Goal: Task Accomplishment & Management: Complete application form

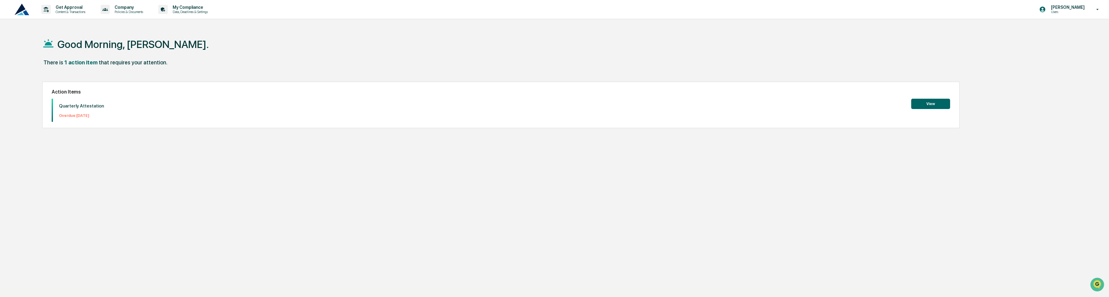
click at [931, 105] on button "View" at bounding box center [930, 104] width 39 height 10
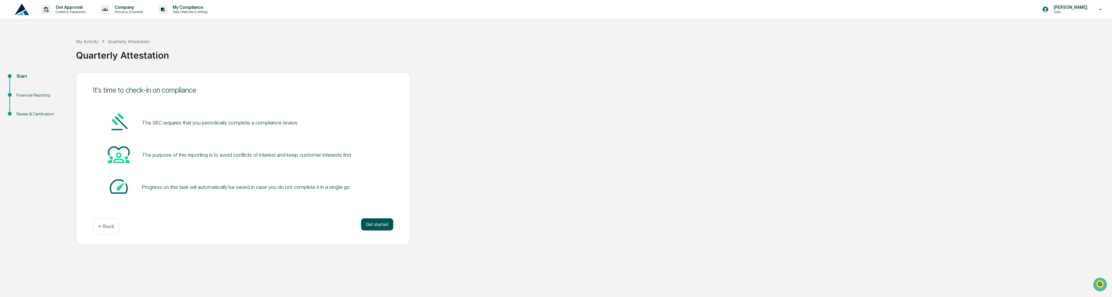
click at [382, 226] on button "Get started" at bounding box center [377, 224] width 32 height 12
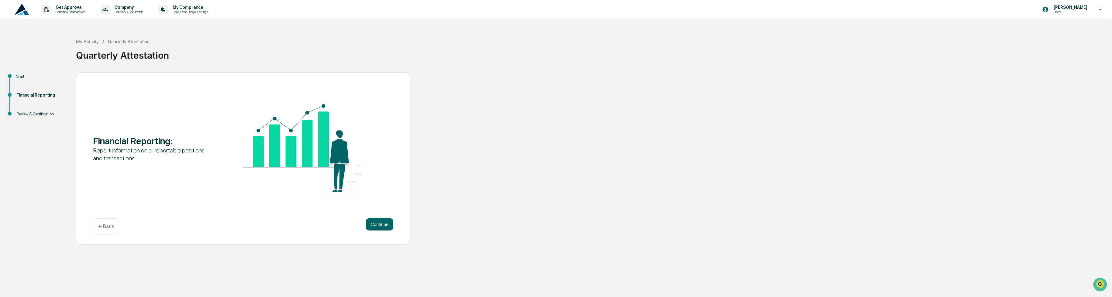
click at [382, 226] on button "Continue" at bounding box center [379, 224] width 27 height 12
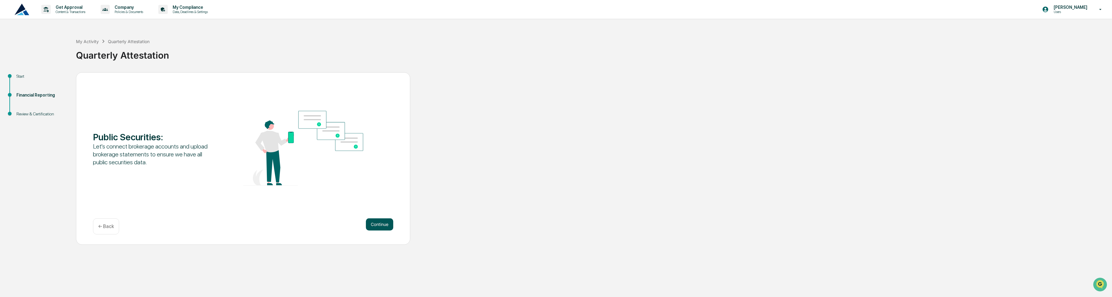
click at [380, 227] on button "Continue" at bounding box center [379, 224] width 27 height 12
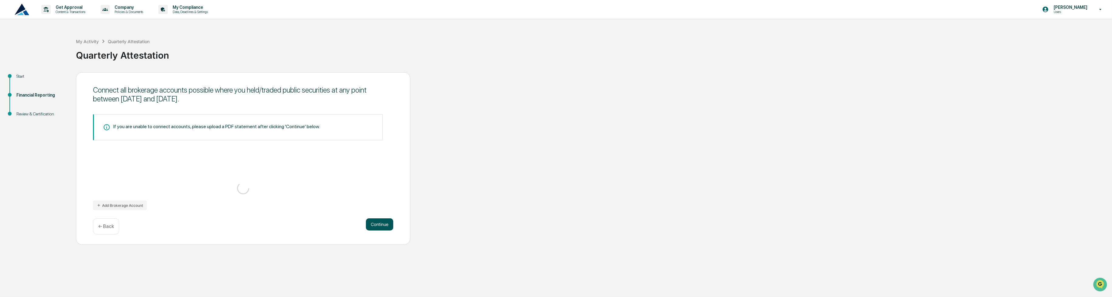
click at [378, 225] on button "Continue" at bounding box center [379, 224] width 27 height 12
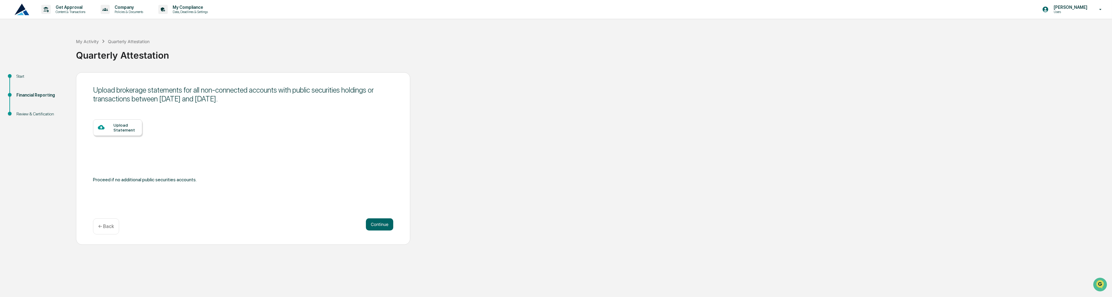
click at [101, 224] on p "← Back" at bounding box center [106, 227] width 16 height 6
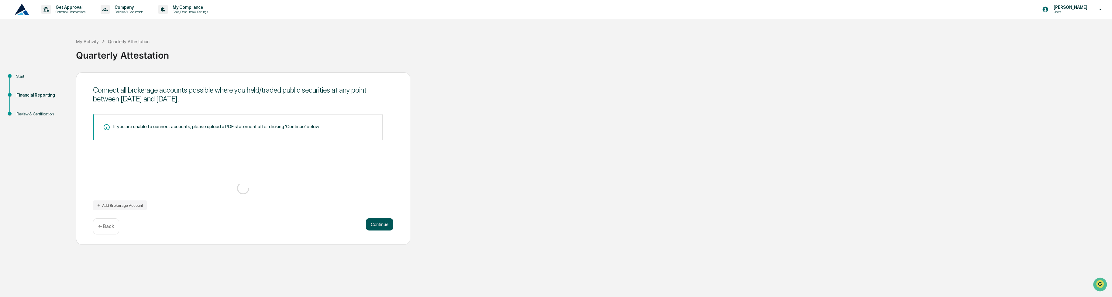
click at [380, 224] on button "Continue" at bounding box center [379, 224] width 27 height 12
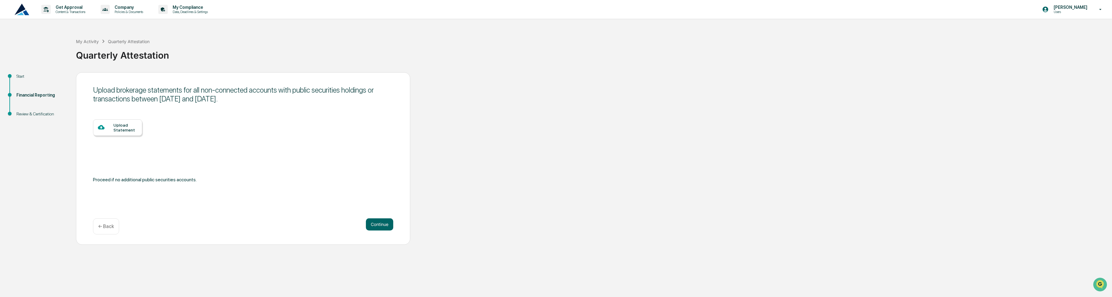
click at [111, 130] on div at bounding box center [105, 128] width 15 height 8
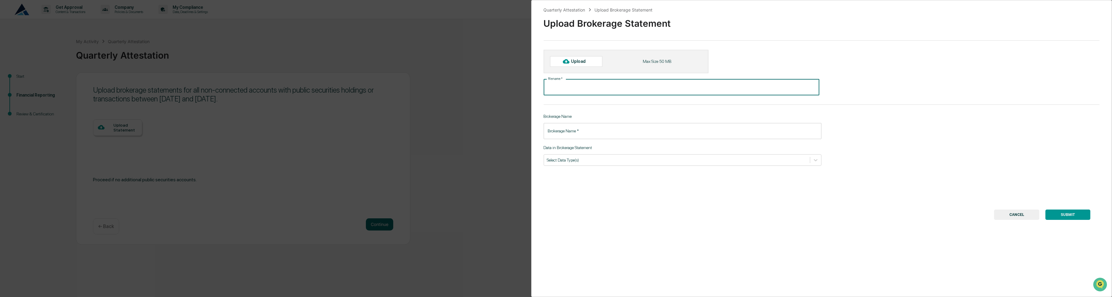
click at [578, 87] on input "File name   *" at bounding box center [682, 87] width 276 height 16
click at [537, 103] on div "Quarterly Attestation Upload Brokerage Statement Upload Brokerage Statement Upl…" at bounding box center [821, 148] width 581 height 297
click at [576, 62] on div "Upload" at bounding box center [581, 61] width 20 height 5
click at [583, 62] on div "Upload" at bounding box center [581, 61] width 20 height 5
type input "**********"
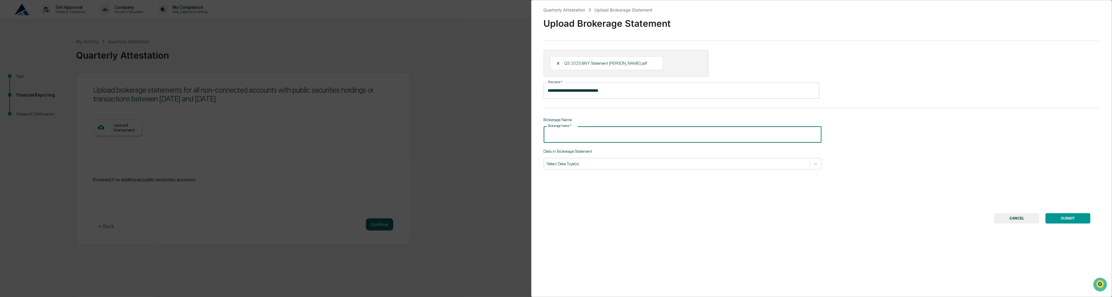
click at [577, 139] on input "Brokerage Name   *" at bounding box center [683, 134] width 278 height 16
type input "**********"
click at [584, 162] on div at bounding box center [677, 164] width 260 height 6
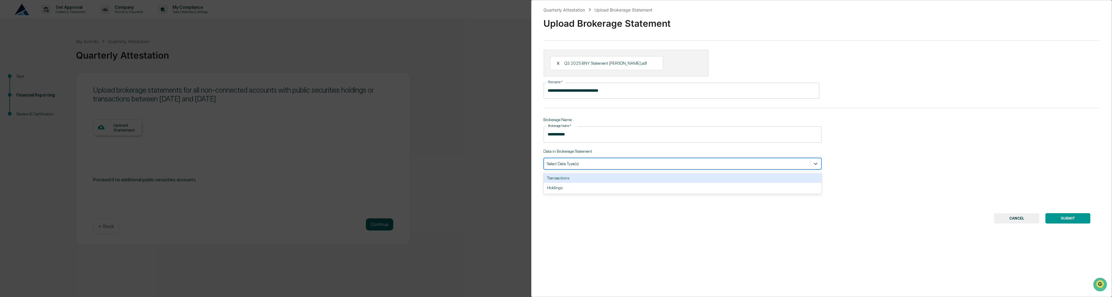
click at [585, 180] on div "Transactions" at bounding box center [683, 178] width 278 height 10
click at [613, 177] on div "Holdings" at bounding box center [683, 178] width 278 height 10
click at [1068, 216] on button "SUBMIT" at bounding box center [1067, 218] width 45 height 10
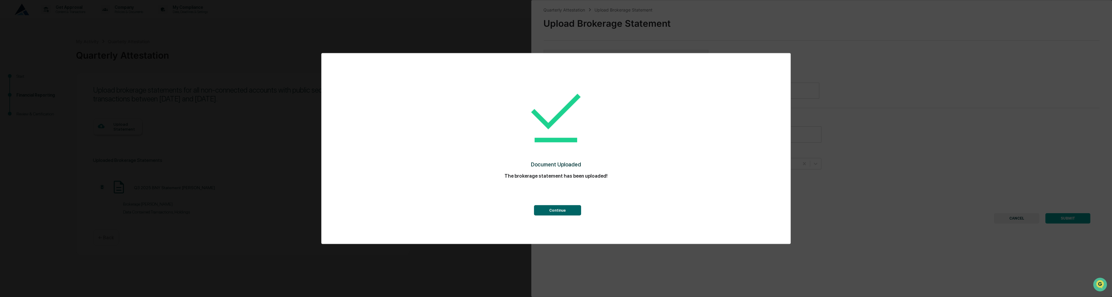
click at [552, 204] on div "Continue" at bounding box center [556, 199] width 445 height 33
click at [551, 212] on button "Continue" at bounding box center [557, 210] width 47 height 10
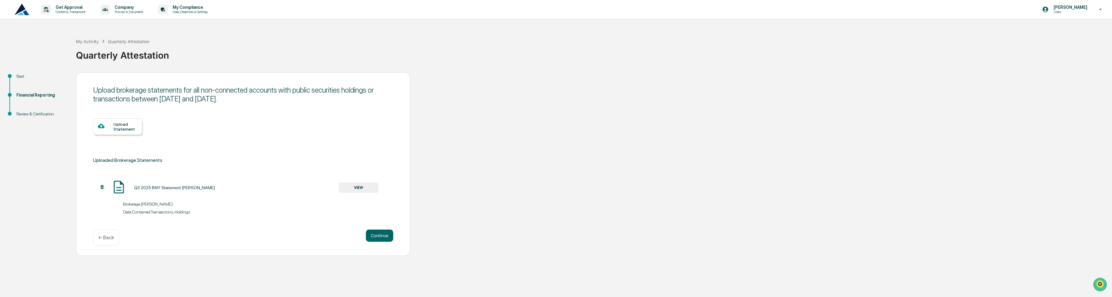
click at [124, 123] on div "Upload Statement" at bounding box center [125, 127] width 24 height 10
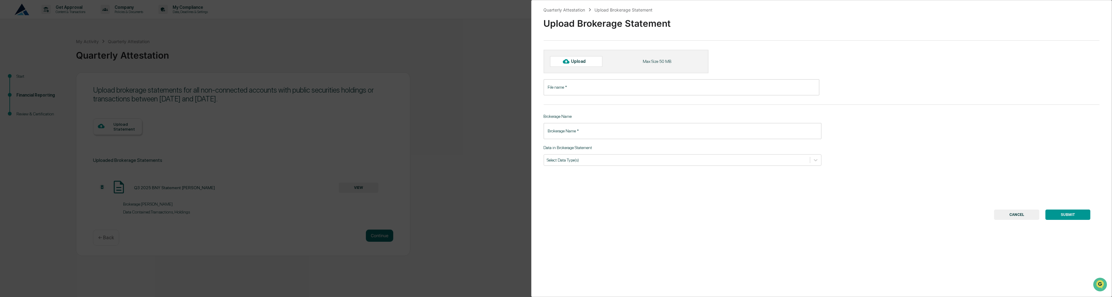
click at [580, 63] on div "Upload" at bounding box center [581, 61] width 20 height 5
type input "**********"
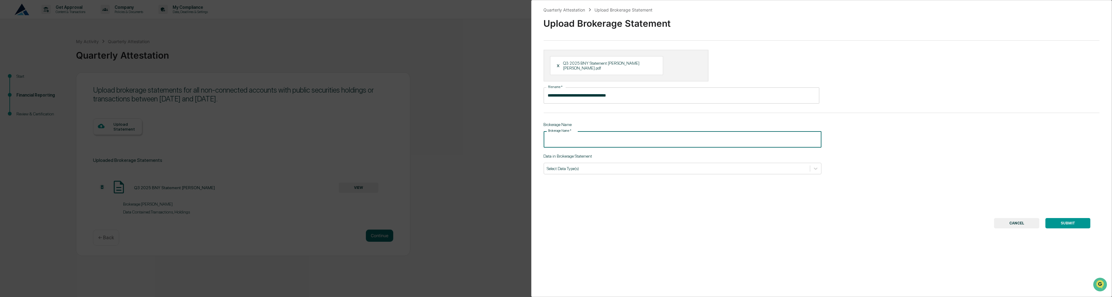
click at [578, 138] on input "Brokerage Name   *" at bounding box center [683, 139] width 278 height 16
type input "**********"
click at [586, 169] on div "Select Data Type(s)" at bounding box center [683, 169] width 278 height 12
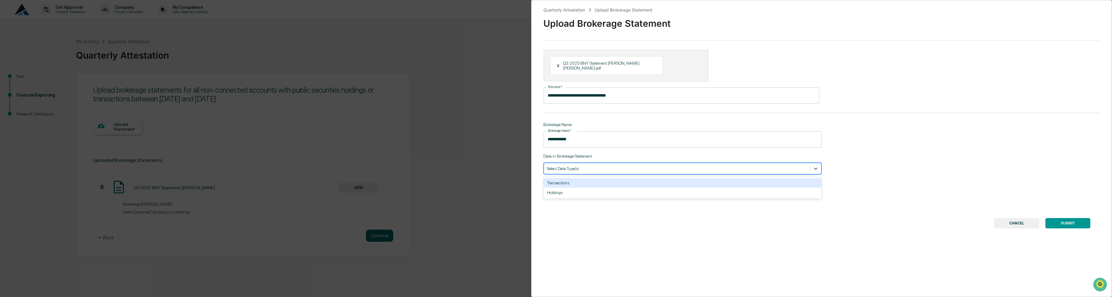
click at [586, 178] on div "Transactions" at bounding box center [683, 183] width 278 height 10
click at [590, 181] on div "Holdings" at bounding box center [683, 183] width 278 height 10
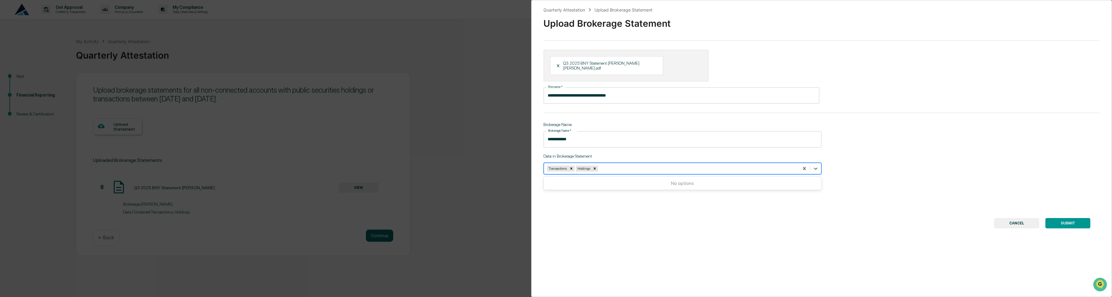
click at [1080, 220] on button "SUBMIT" at bounding box center [1067, 223] width 45 height 10
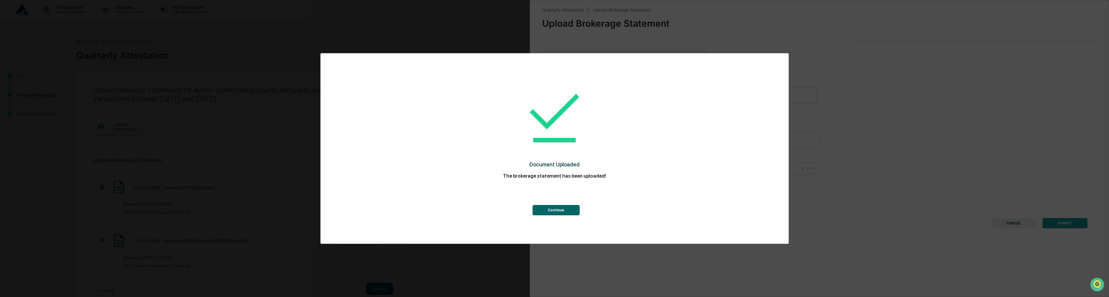
click at [551, 212] on button "Continue" at bounding box center [555, 210] width 47 height 10
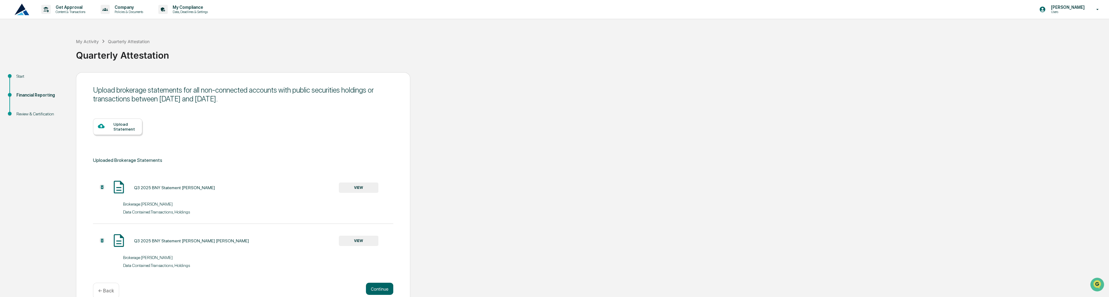
click at [123, 130] on div "Upload Statement" at bounding box center [125, 127] width 24 height 10
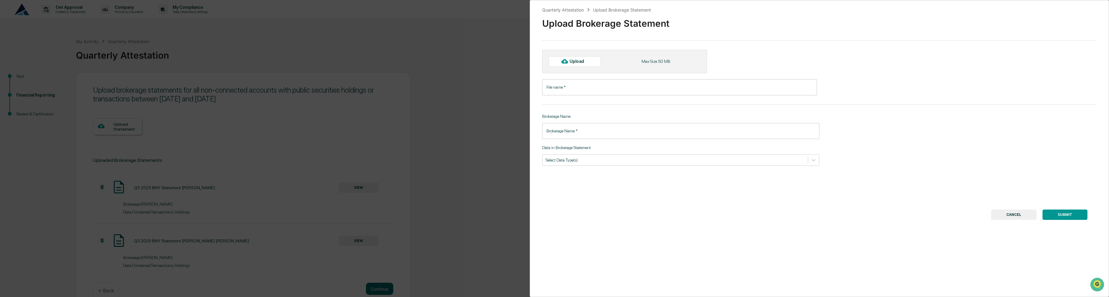
click at [582, 62] on div "Upload" at bounding box center [579, 61] width 20 height 5
type input "**********"
click at [572, 135] on input "Brokerage Name   *" at bounding box center [680, 134] width 277 height 16
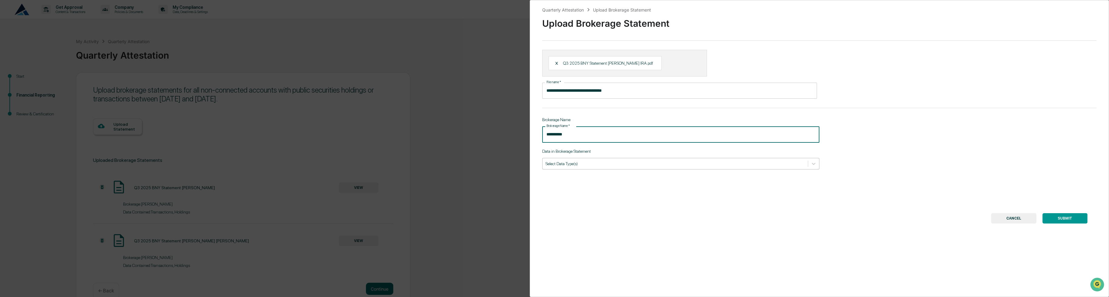
type input "**********"
click at [571, 166] on div at bounding box center [674, 164] width 259 height 6
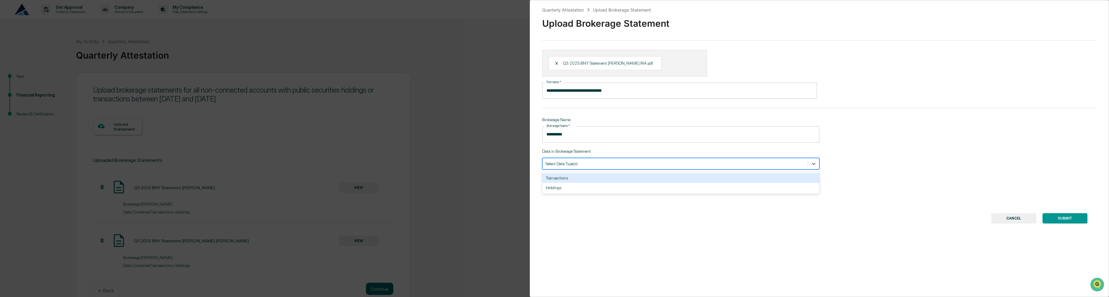
click at [566, 180] on div "Transactions" at bounding box center [680, 178] width 277 height 10
click at [566, 181] on div "Holdings" at bounding box center [680, 178] width 277 height 10
click at [1060, 218] on button "SUBMIT" at bounding box center [1064, 218] width 45 height 10
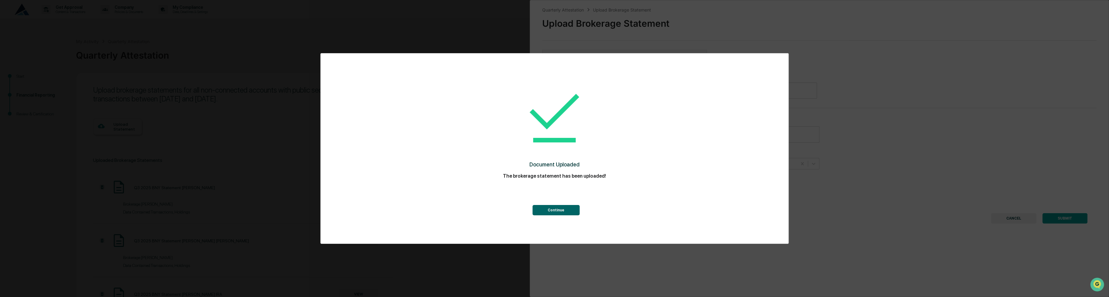
click at [564, 213] on button "Continue" at bounding box center [555, 210] width 47 height 10
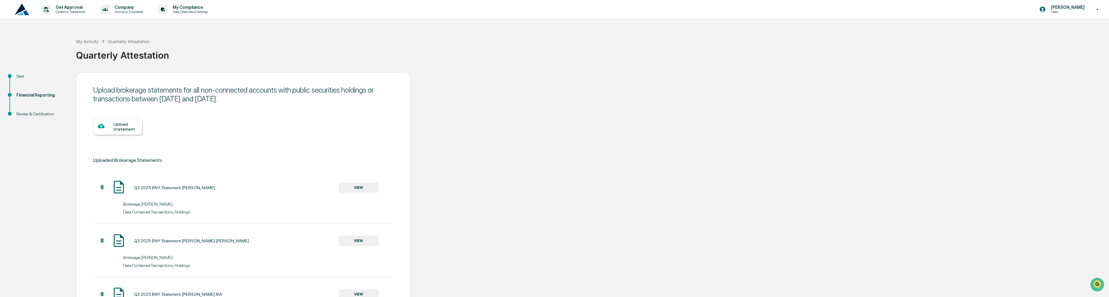
click at [126, 133] on div "Upload Statement" at bounding box center [117, 126] width 49 height 16
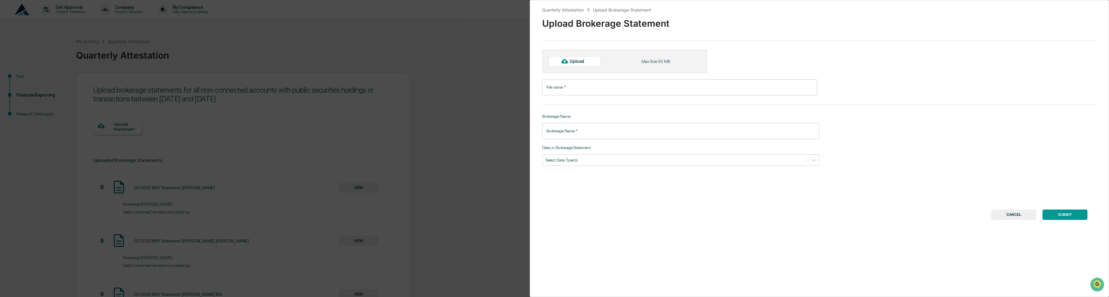
click at [587, 62] on div "Upload" at bounding box center [579, 61] width 20 height 5
type input "**********"
click at [572, 139] on input "Brokerage Name   *" at bounding box center [680, 134] width 277 height 16
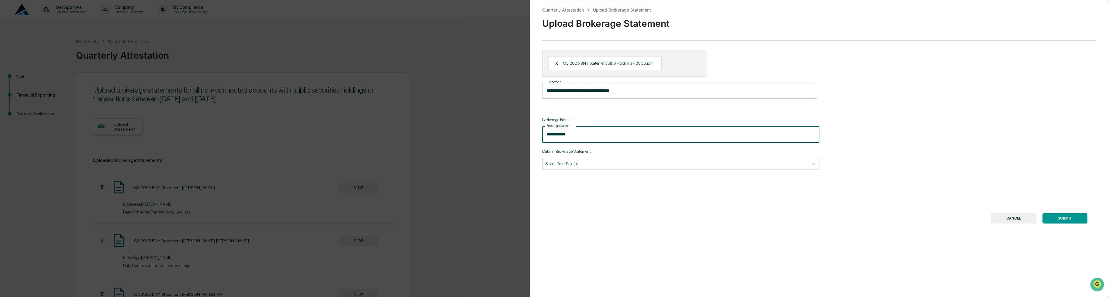
type input "**********"
click at [595, 164] on div at bounding box center [674, 164] width 259 height 6
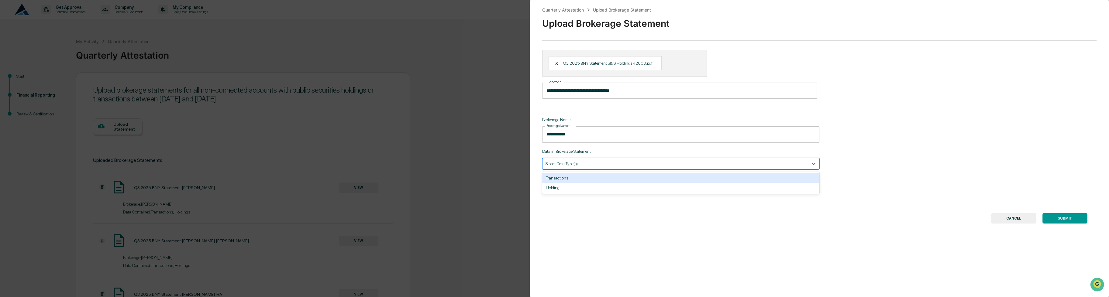
click at [591, 180] on div "Transactions" at bounding box center [680, 178] width 277 height 10
click at [591, 180] on div "Holdings" at bounding box center [680, 178] width 277 height 10
click at [1066, 219] on button "SUBMIT" at bounding box center [1064, 218] width 45 height 10
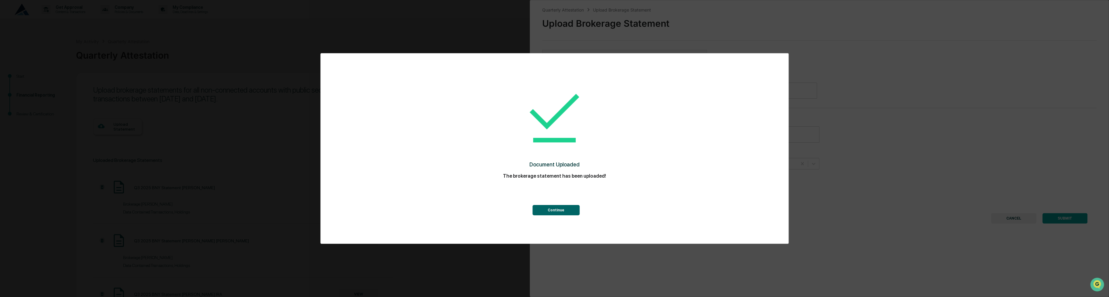
click at [562, 208] on button "Continue" at bounding box center [555, 210] width 47 height 10
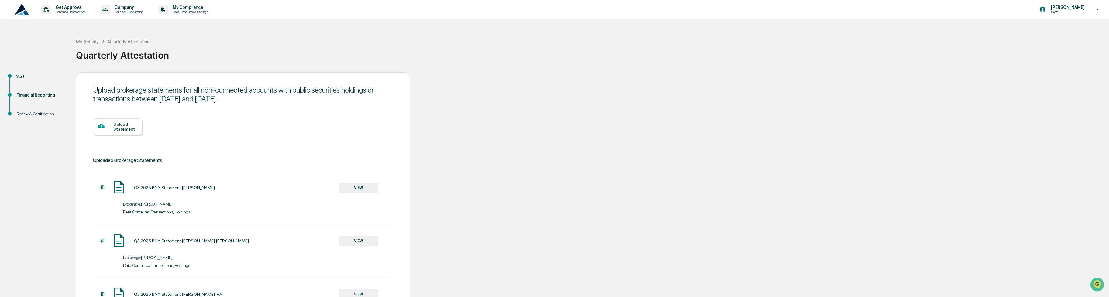
click at [107, 127] on div at bounding box center [105, 127] width 15 height 8
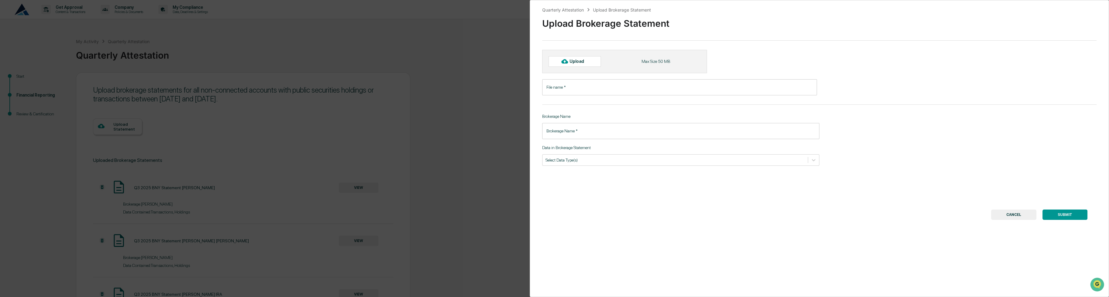
click at [565, 60] on icon at bounding box center [564, 61] width 7 height 5
type input "**********"
click at [578, 136] on input "Brokerage Name   *" at bounding box center [680, 134] width 277 height 16
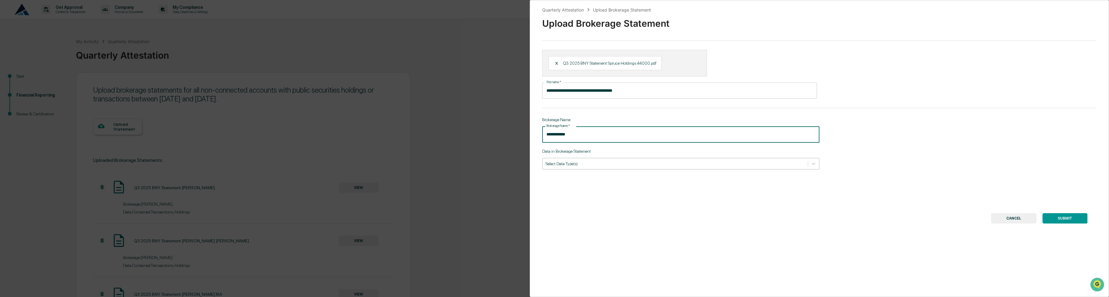
type input "**********"
click at [588, 166] on div at bounding box center [674, 164] width 259 height 6
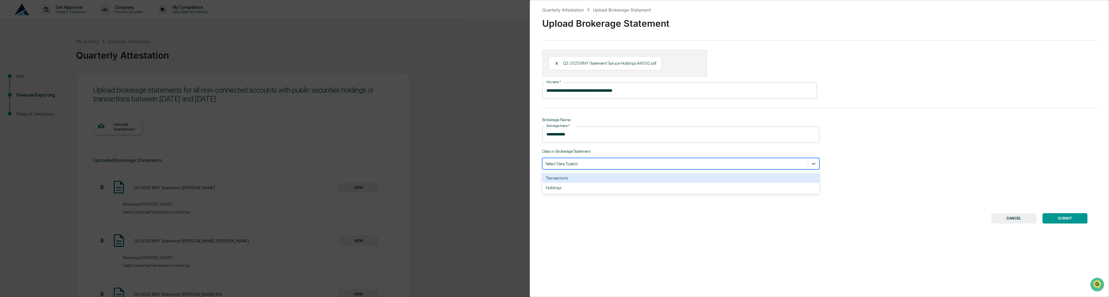
click at [573, 181] on div "Transactions" at bounding box center [680, 178] width 277 height 10
click at [573, 181] on div "Holdings" at bounding box center [680, 178] width 277 height 10
click at [1059, 216] on button "SUBMIT" at bounding box center [1064, 218] width 45 height 10
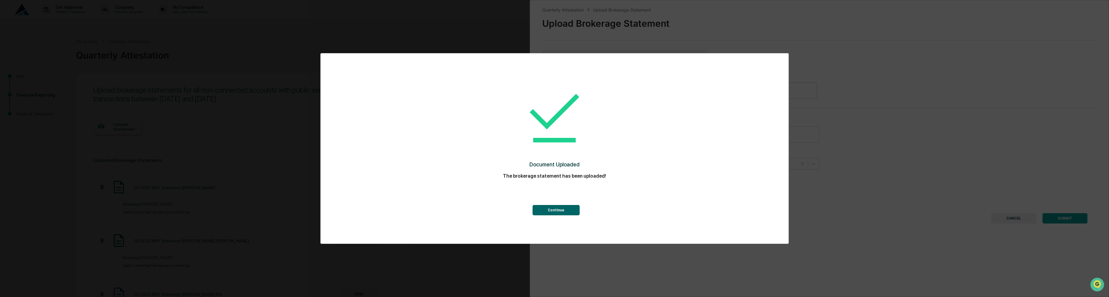
click at [565, 211] on button "Continue" at bounding box center [555, 210] width 47 height 10
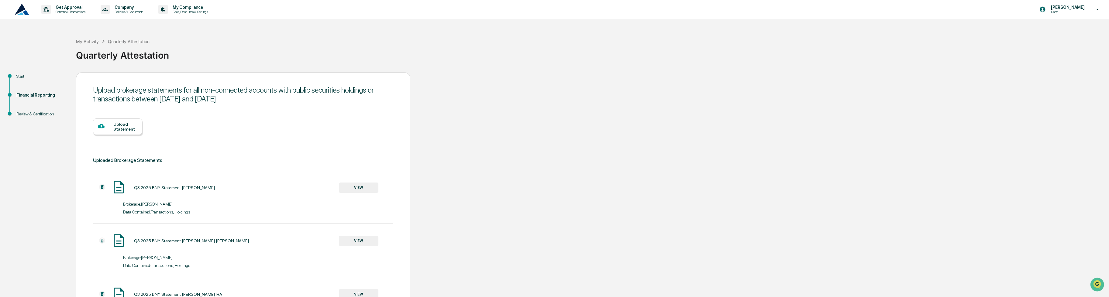
click at [124, 127] on div "Upload Statement" at bounding box center [125, 127] width 24 height 10
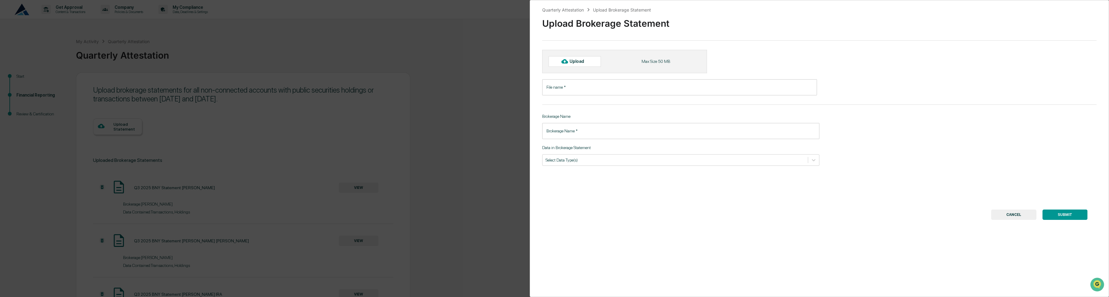
click at [579, 58] on div "Upload" at bounding box center [574, 61] width 52 height 10
type input "**********"
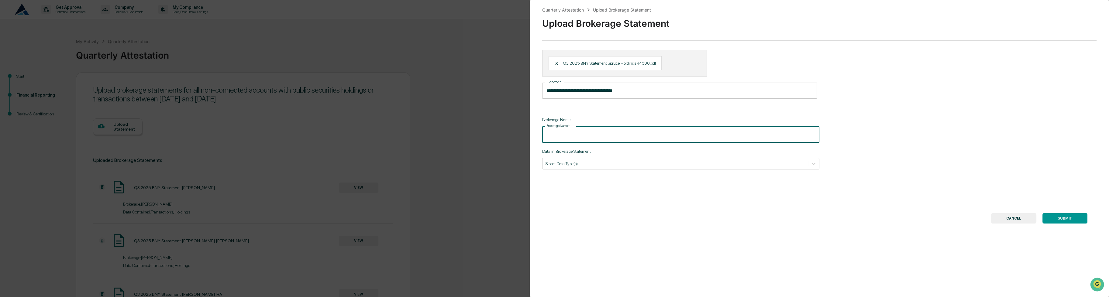
click at [563, 131] on div "Brokerage Name   * Brokerage Name   *" at bounding box center [680, 134] width 277 height 16
type input "**********"
click at [579, 168] on div "Select Data Type(s)" at bounding box center [680, 164] width 277 height 12
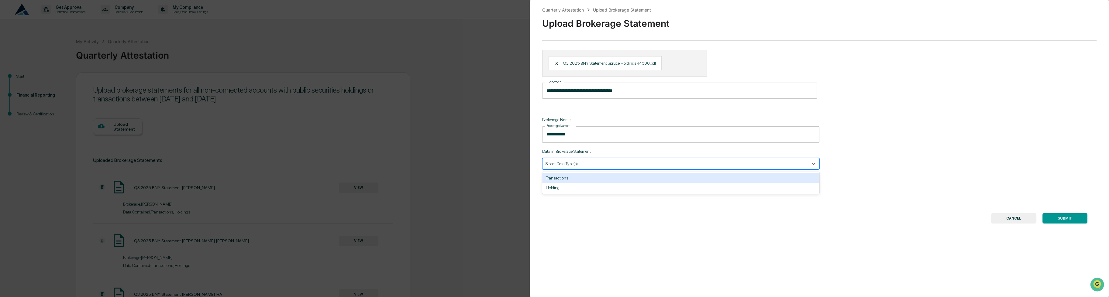
click at [580, 177] on div "Transactions" at bounding box center [680, 178] width 277 height 10
click at [580, 177] on div "Holdings" at bounding box center [680, 178] width 277 height 10
click at [1078, 221] on button "SUBMIT" at bounding box center [1064, 218] width 45 height 10
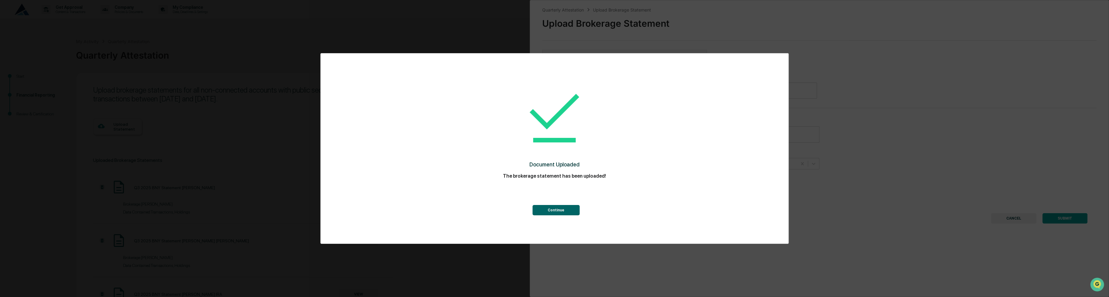
click at [550, 211] on button "Continue" at bounding box center [555, 210] width 47 height 10
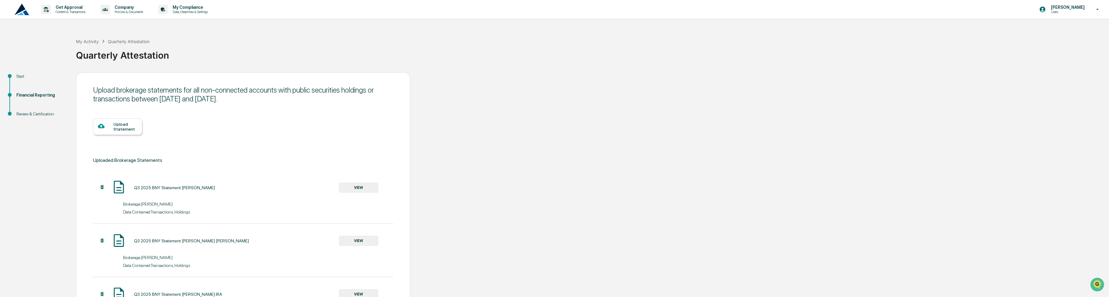
click at [132, 128] on div "Upload Statement" at bounding box center [125, 127] width 24 height 10
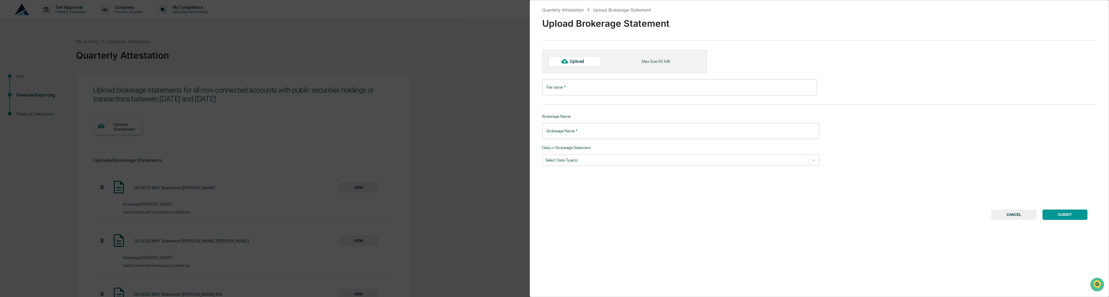
click at [576, 62] on div "Upload" at bounding box center [579, 61] width 20 height 5
type input "**********"
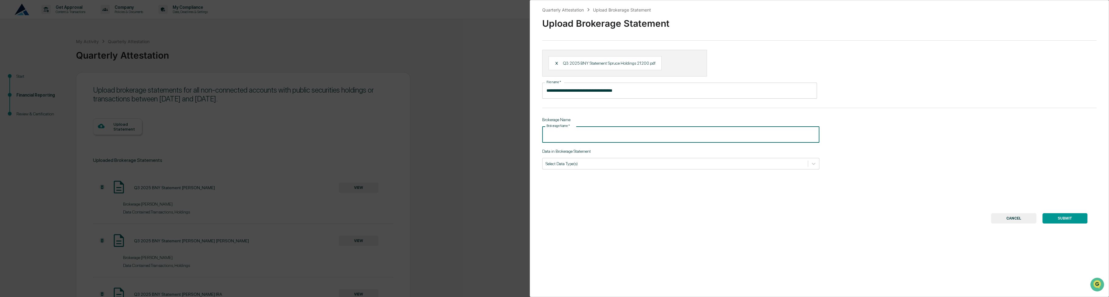
click at [569, 137] on input "Brokerage Name   *" at bounding box center [680, 134] width 277 height 16
type input "*"
type input "**********"
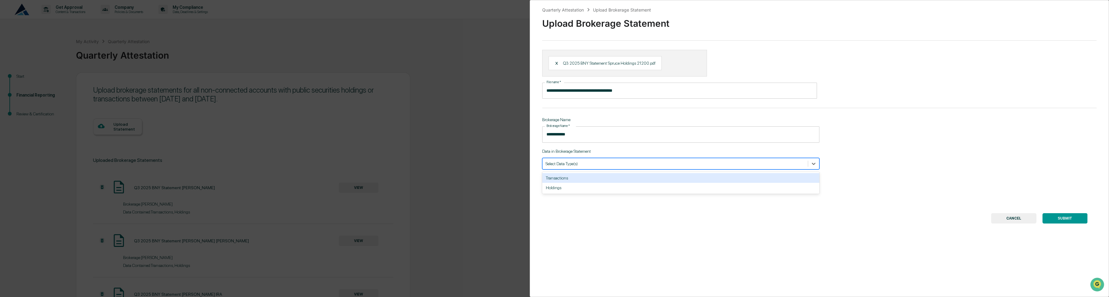
click at [569, 166] on div at bounding box center [674, 164] width 259 height 6
click at [566, 180] on div "Transactions" at bounding box center [680, 178] width 277 height 10
click at [566, 180] on div "Holdings" at bounding box center [680, 178] width 277 height 10
click at [1063, 223] on button "SUBMIT" at bounding box center [1064, 218] width 45 height 10
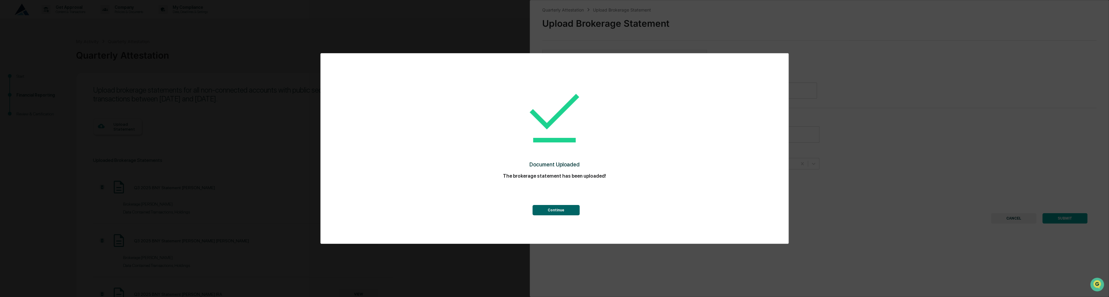
click at [564, 210] on button "Continue" at bounding box center [555, 210] width 47 height 10
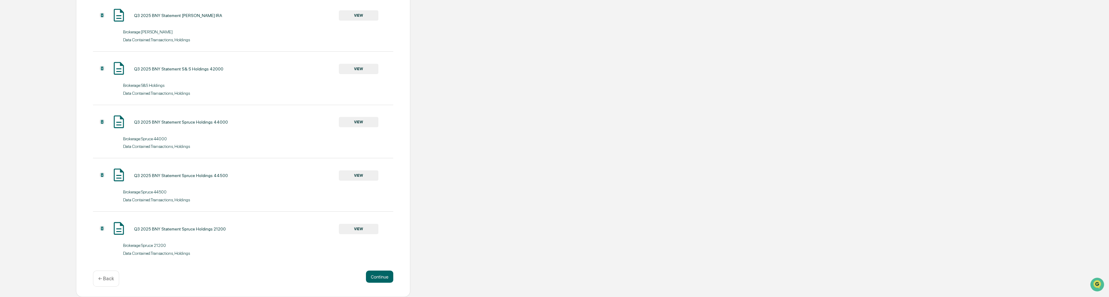
scroll to position [283, 0]
click at [382, 276] on button "Continue" at bounding box center [379, 277] width 27 height 12
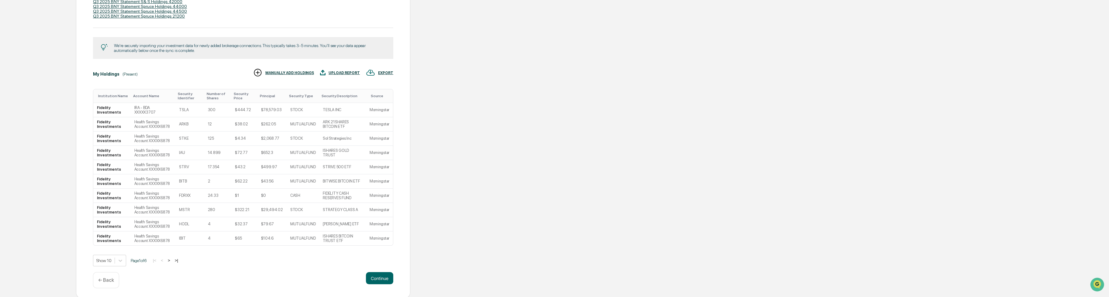
scroll to position [156, 0]
click at [171, 259] on button ">" at bounding box center [169, 258] width 6 height 5
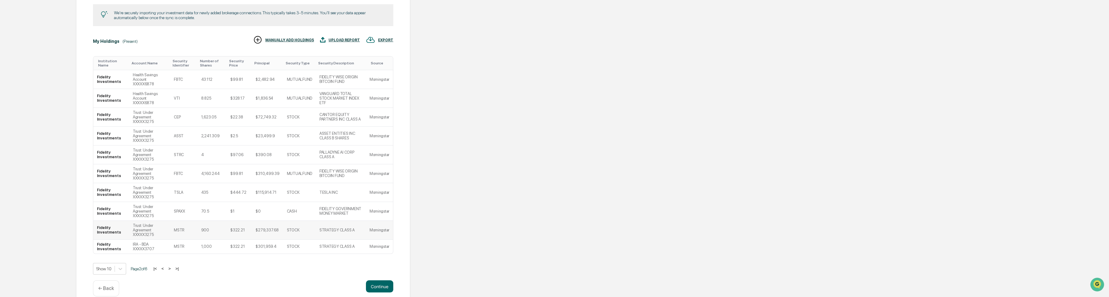
scroll to position [188, 0]
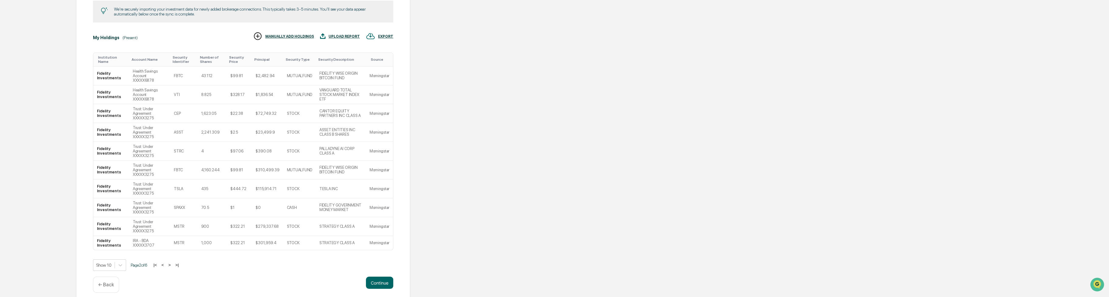
click at [173, 263] on button ">" at bounding box center [169, 265] width 6 height 5
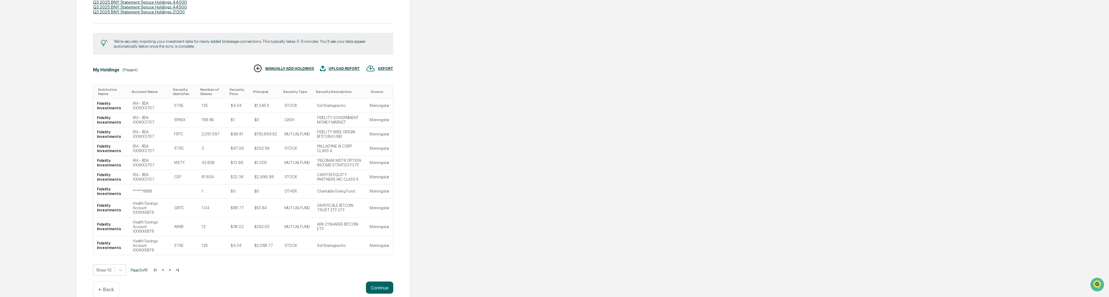
click at [172, 267] on button ">" at bounding box center [170, 269] width 6 height 5
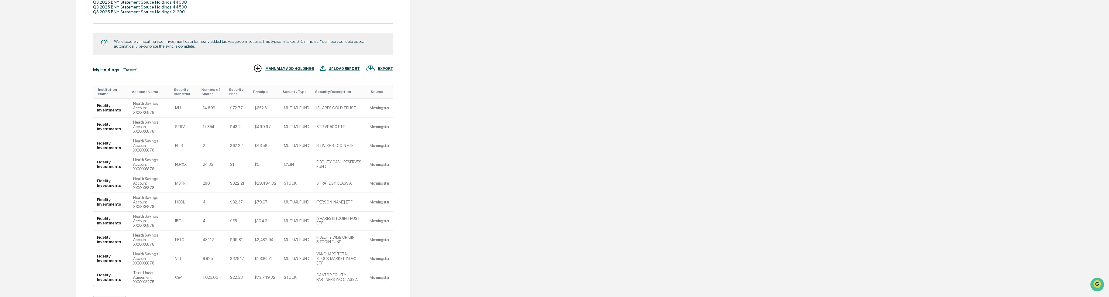
click at [172, 297] on button ">" at bounding box center [169, 301] width 6 height 5
click at [172, 286] on button ">" at bounding box center [169, 288] width 6 height 5
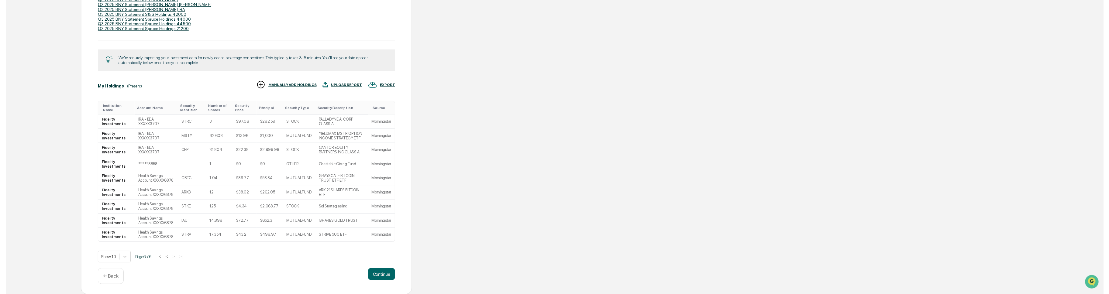
scroll to position [142, 0]
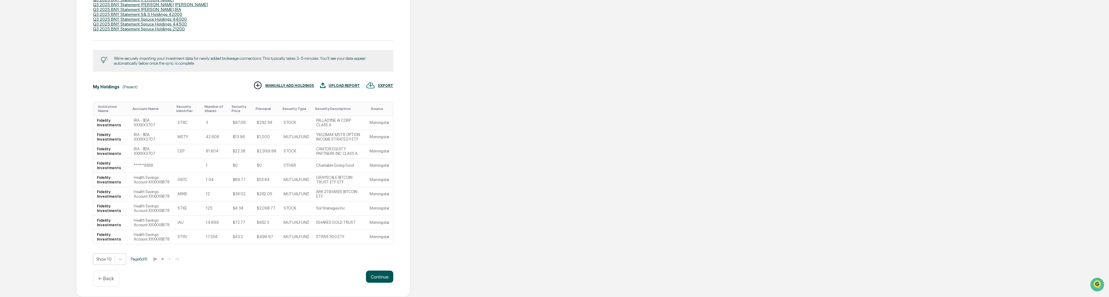
click at [379, 276] on button "Continue" at bounding box center [379, 277] width 27 height 12
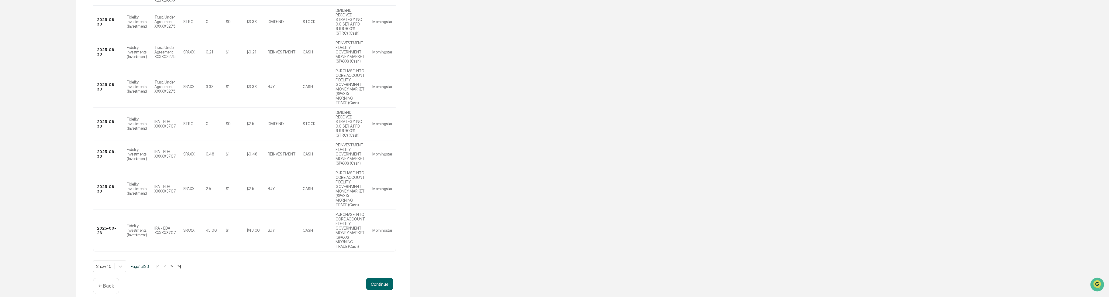
scroll to position [322, 0]
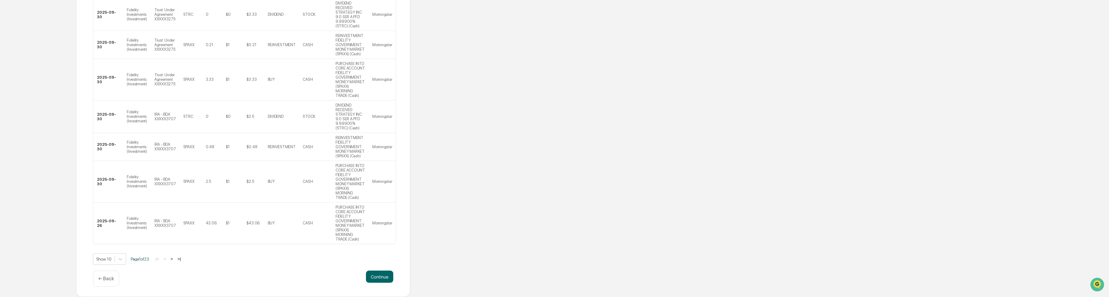
click at [174, 258] on button ">" at bounding box center [172, 258] width 6 height 5
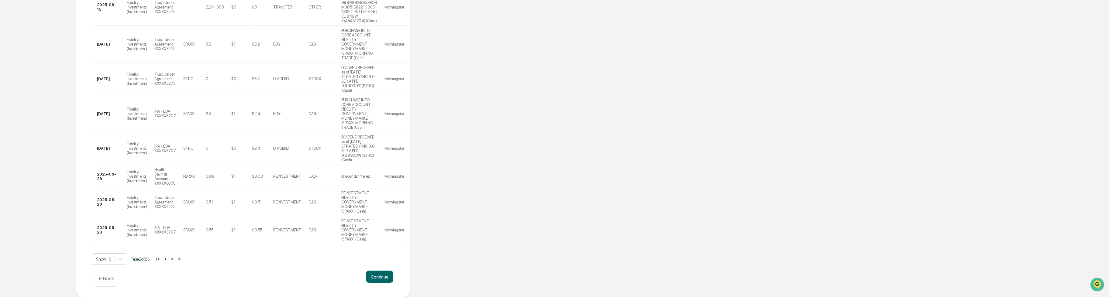
scroll to position [318, 0]
click at [174, 244] on td "IRA - BDA XXXXX3707" at bounding box center [165, 230] width 29 height 28
click at [174, 262] on button ">" at bounding box center [172, 258] width 6 height 5
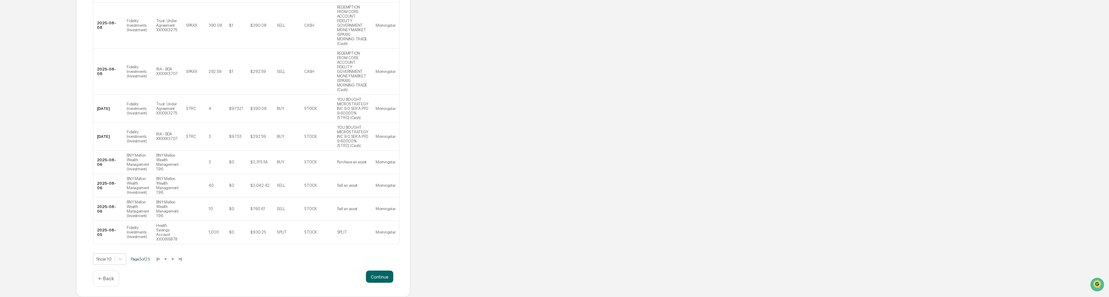
scroll to position [304, 0]
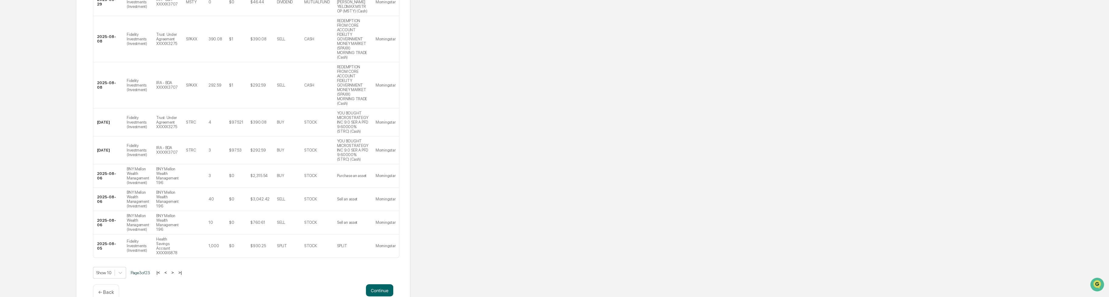
click at [175, 270] on button ">" at bounding box center [173, 272] width 6 height 5
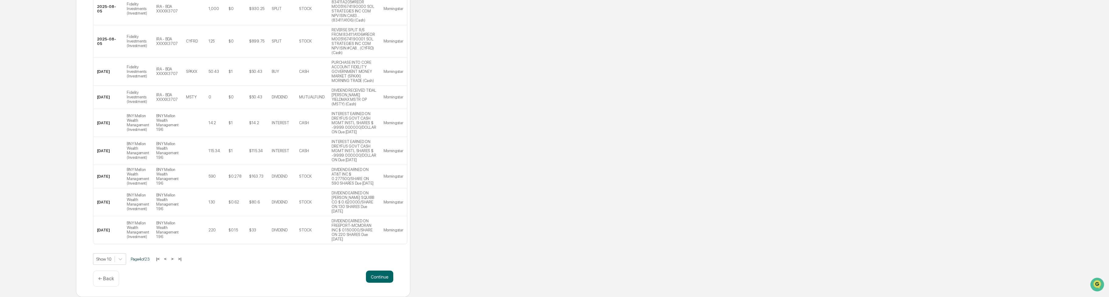
click at [175, 259] on button ">" at bounding box center [172, 258] width 6 height 5
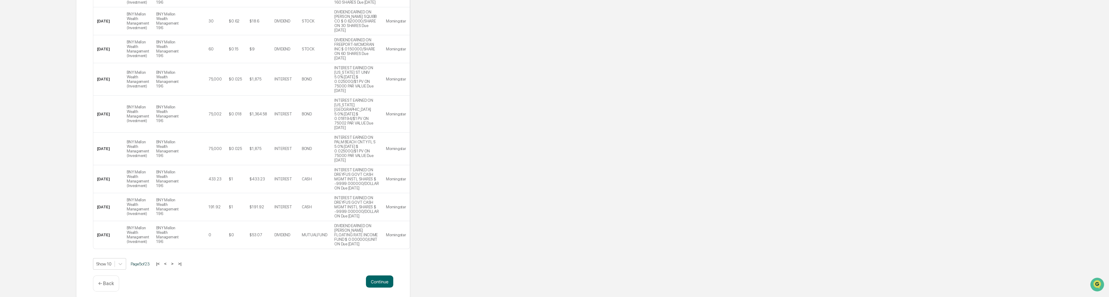
scroll to position [313, 0]
click at [175, 259] on button ">" at bounding box center [172, 258] width 6 height 5
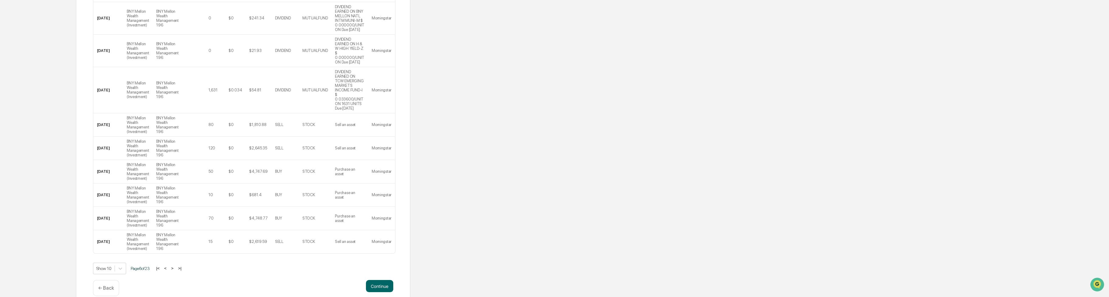
click at [175, 266] on button ">" at bounding box center [172, 268] width 6 height 5
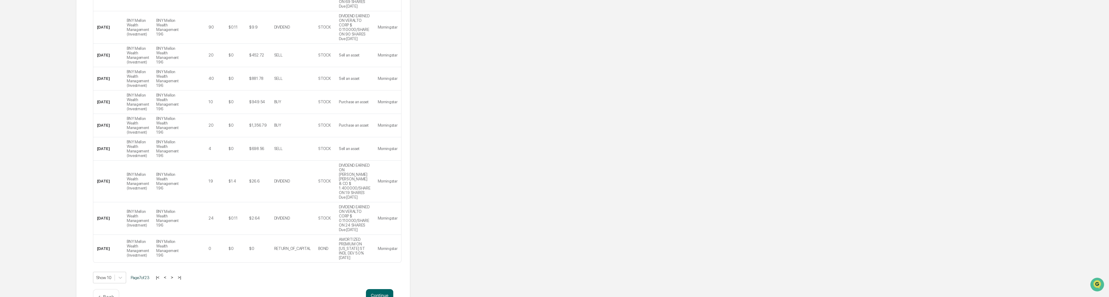
click at [175, 275] on button ">" at bounding box center [172, 277] width 6 height 5
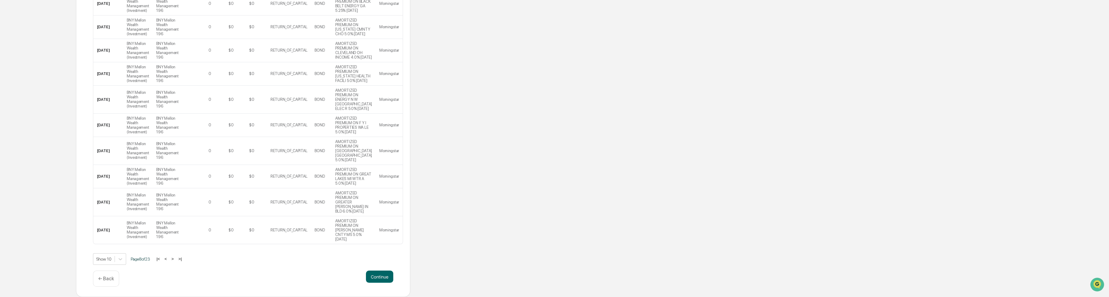
click at [175, 259] on button ">" at bounding box center [173, 258] width 6 height 5
click at [175, 259] on button ">" at bounding box center [172, 258] width 6 height 5
click at [175, 259] on button ">" at bounding box center [174, 258] width 6 height 5
click at [175, 259] on button ">" at bounding box center [173, 258] width 6 height 5
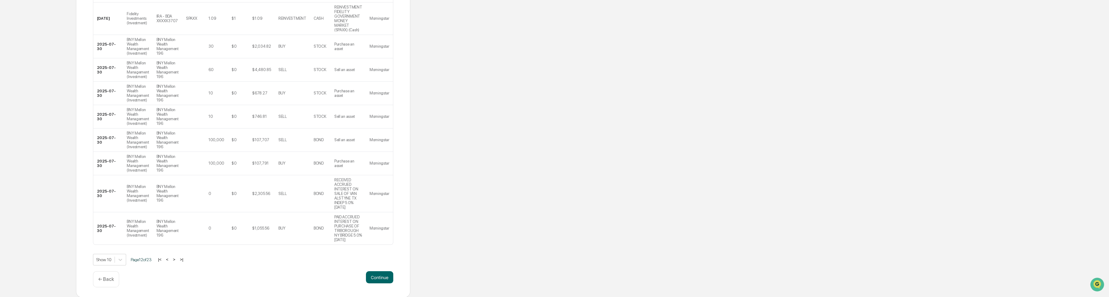
click at [175, 259] on button ">" at bounding box center [174, 259] width 6 height 5
click at [175, 259] on button ">" at bounding box center [174, 258] width 6 height 5
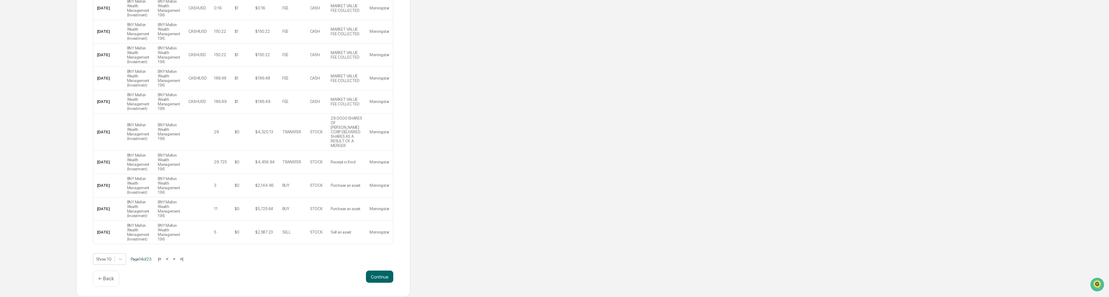
click at [175, 259] on button ">" at bounding box center [174, 258] width 6 height 5
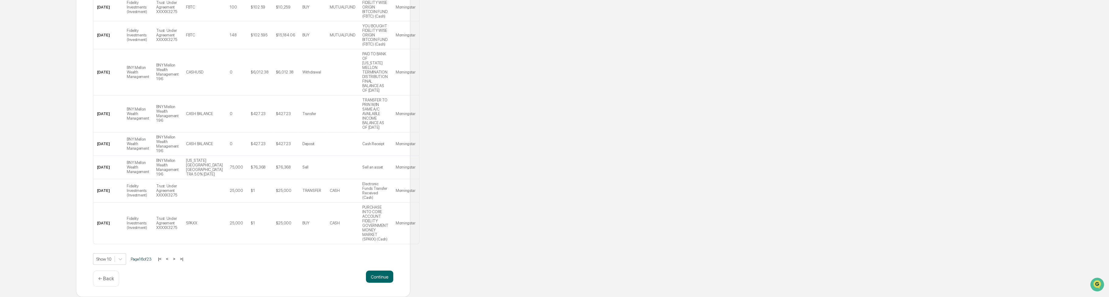
click at [175, 259] on button ">" at bounding box center [174, 258] width 6 height 5
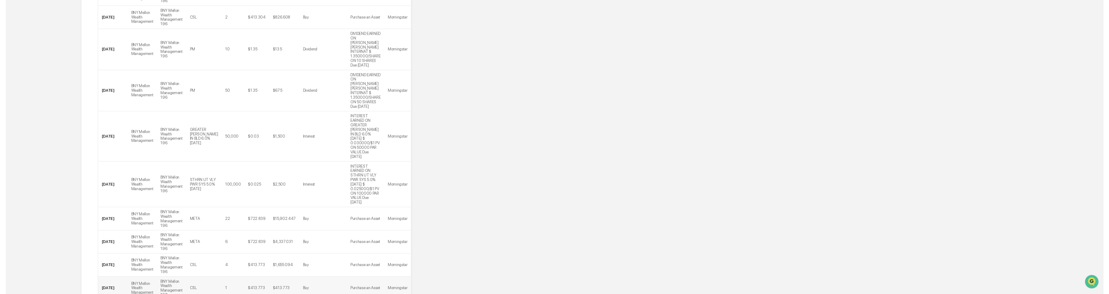
scroll to position [295, 0]
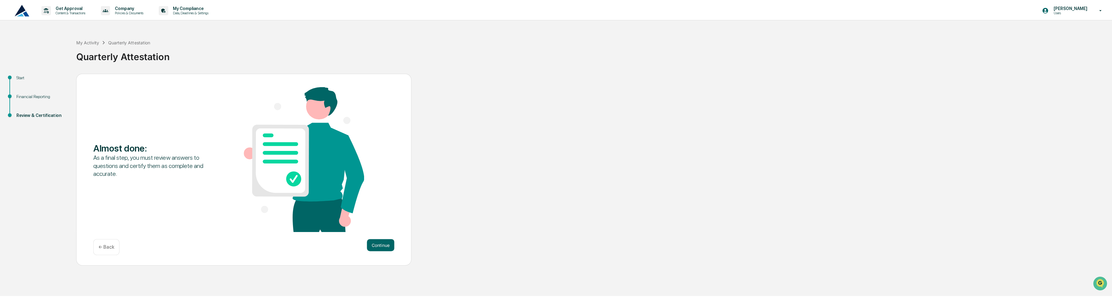
scroll to position [0, 0]
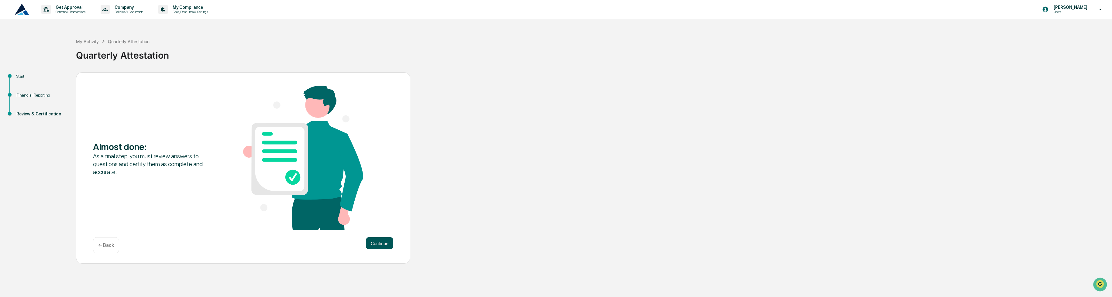
click at [378, 241] on button "Continue" at bounding box center [379, 243] width 27 height 12
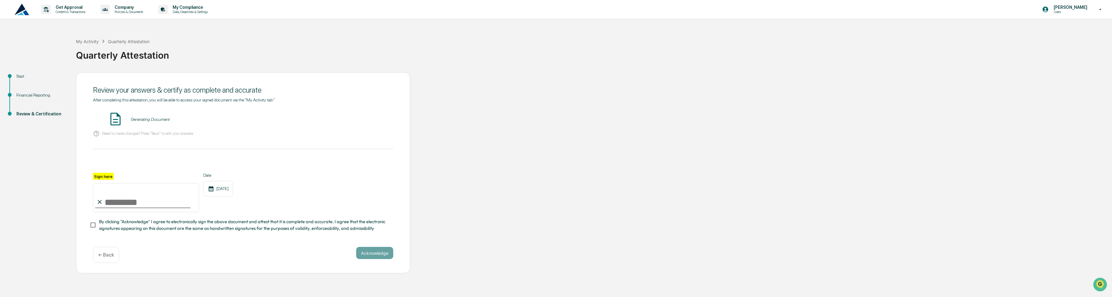
click at [111, 198] on input "Sign here" at bounding box center [146, 197] width 106 height 29
type input "**********"
click at [372, 258] on button "Acknowledge" at bounding box center [374, 253] width 37 height 12
click at [373, 262] on button "Acknowledge" at bounding box center [374, 260] width 37 height 12
click at [356, 120] on button "VIEW" at bounding box center [358, 119] width 39 height 10
